Goal: Task Accomplishment & Management: Complete application form

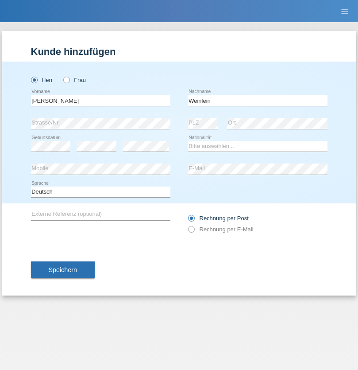
type input "Weinlein"
select select "CH"
radio input "true"
click at [100, 100] on input "text" at bounding box center [100, 100] width 139 height 11
type input "firat"
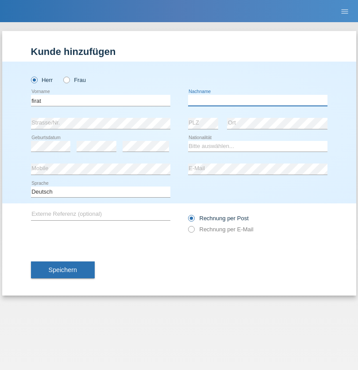
click at [258, 100] on input "text" at bounding box center [257, 100] width 139 height 11
type input "kara"
select select "CH"
